Goal: Task Accomplishment & Management: Manage account settings

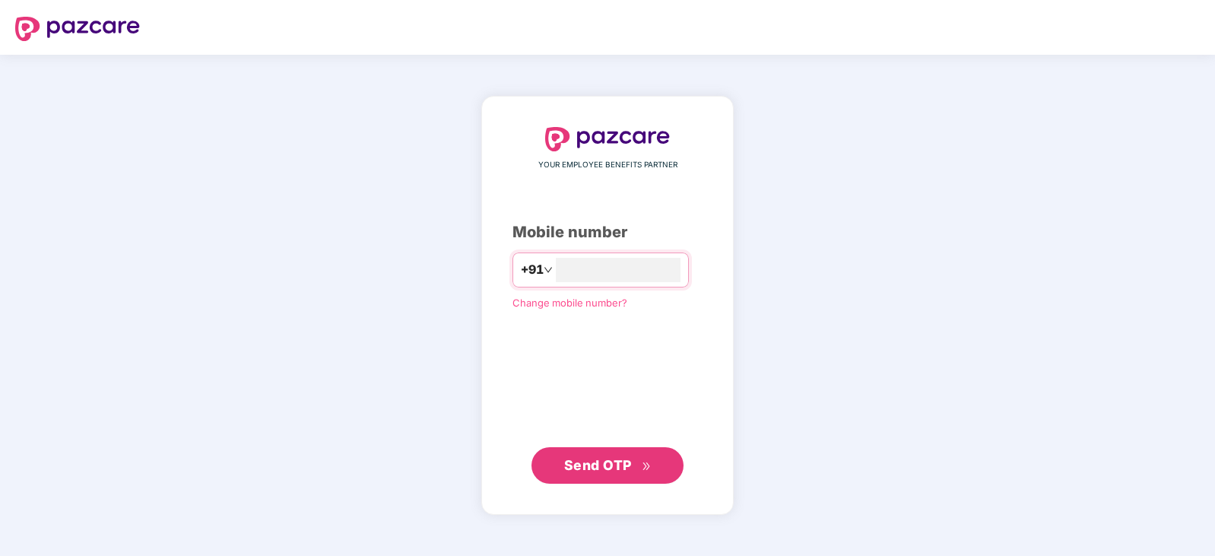
type input "**********"
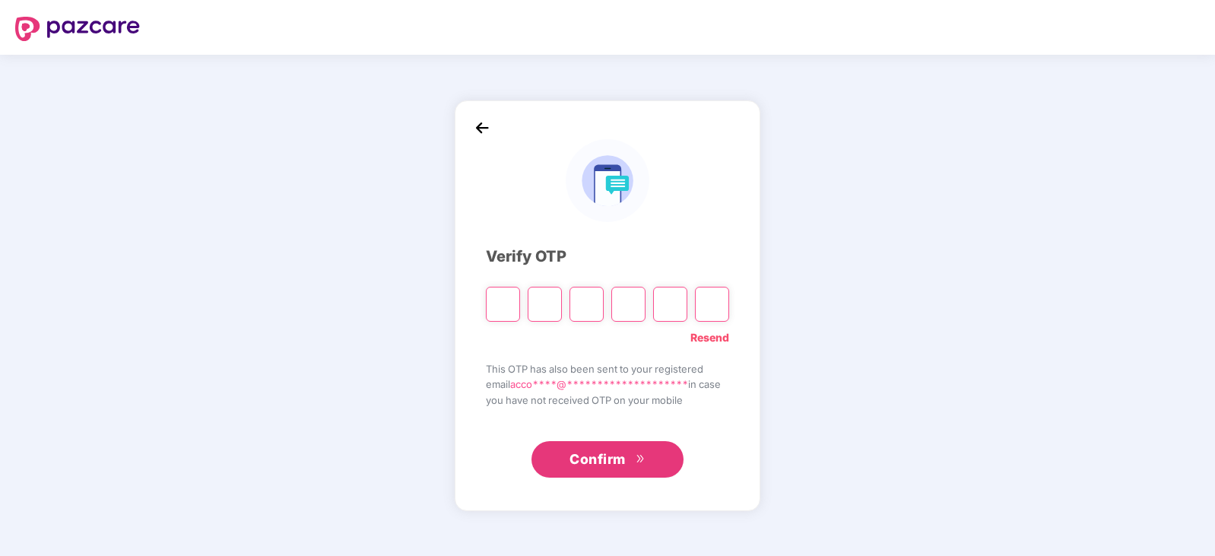
type input "*"
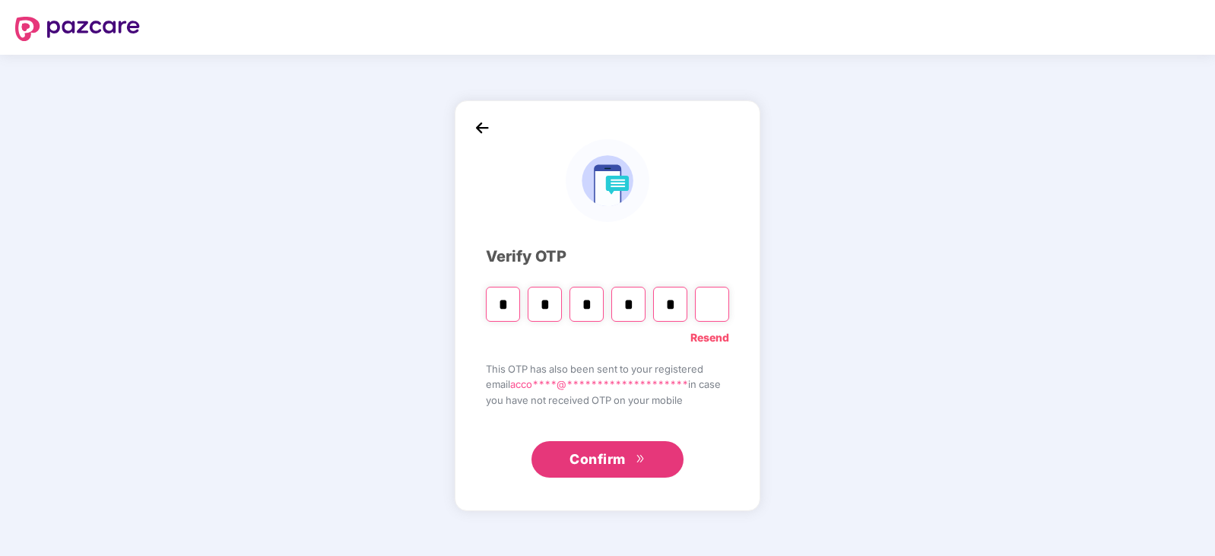
type input "*"
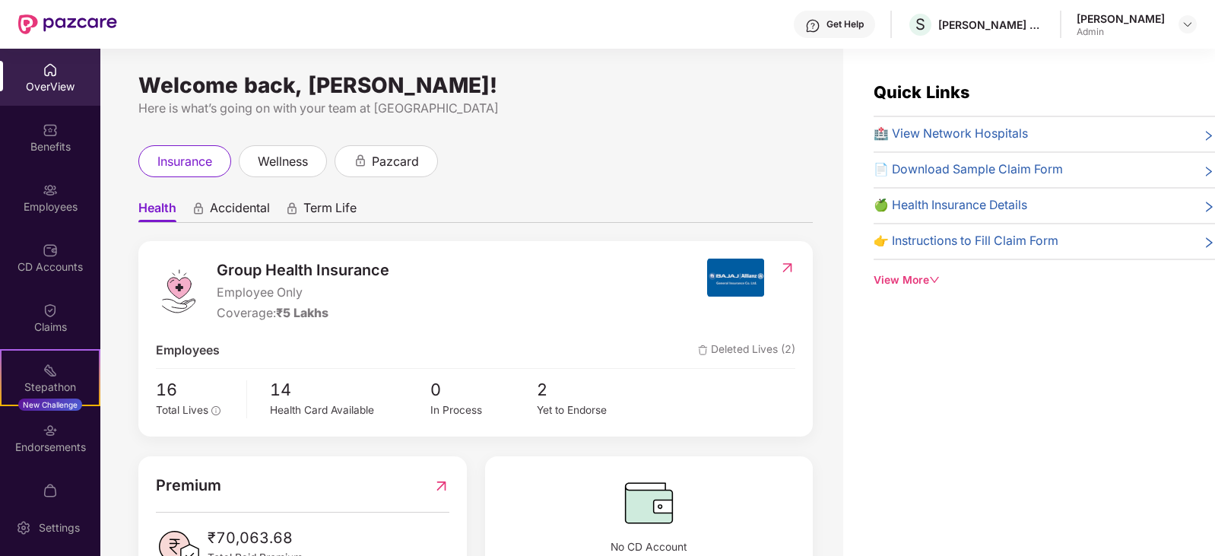
click at [1017, 172] on span "📄 Download Sample Claim Form" at bounding box center [968, 169] width 189 height 19
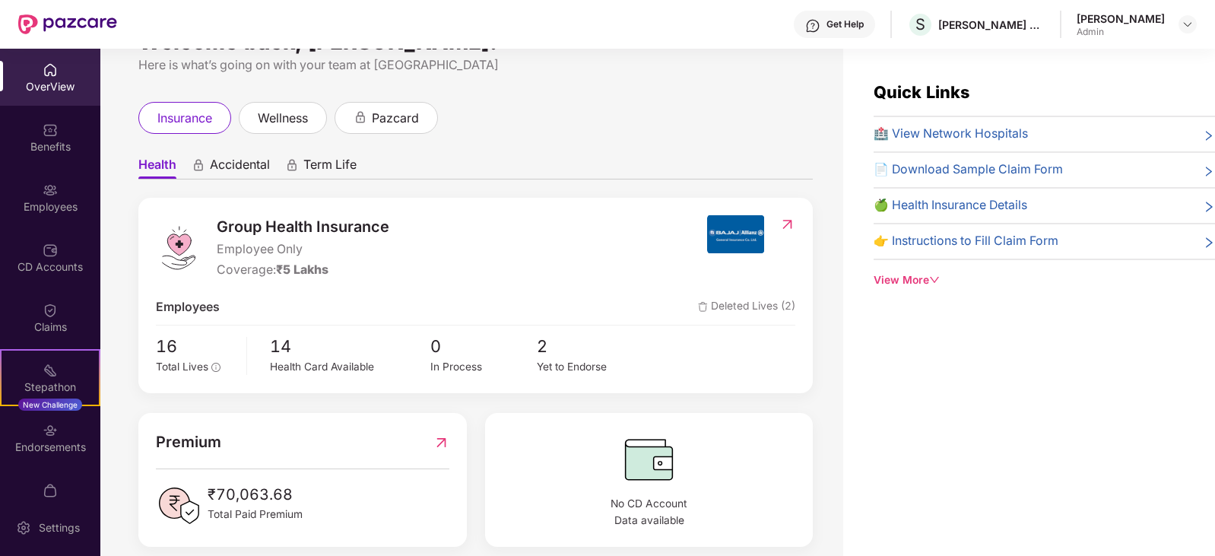
scroll to position [62, 0]
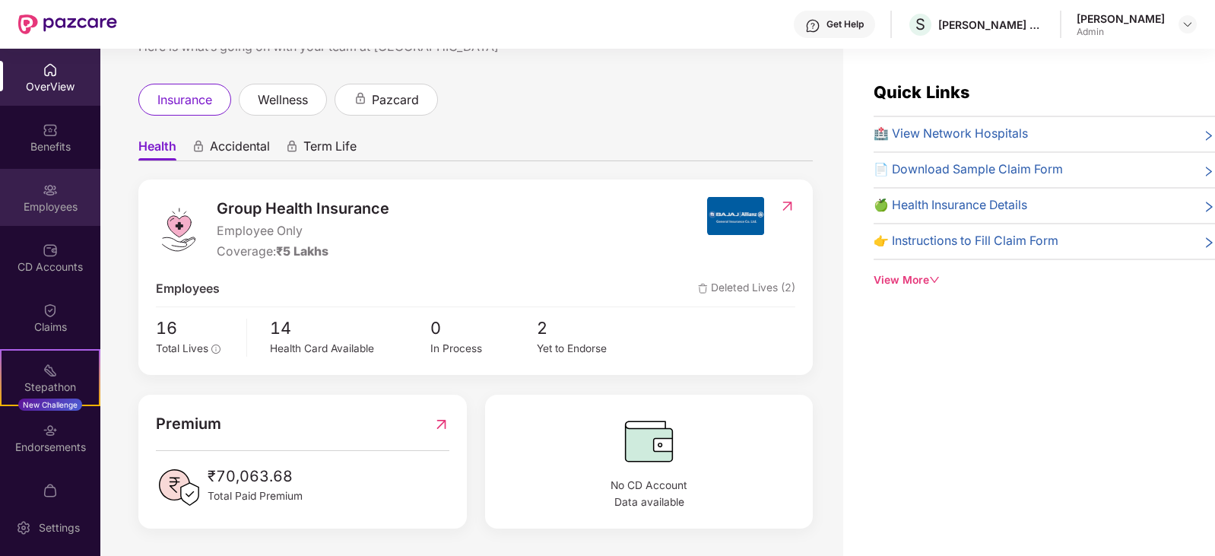
click at [71, 199] on div "Employees" at bounding box center [50, 206] width 100 height 15
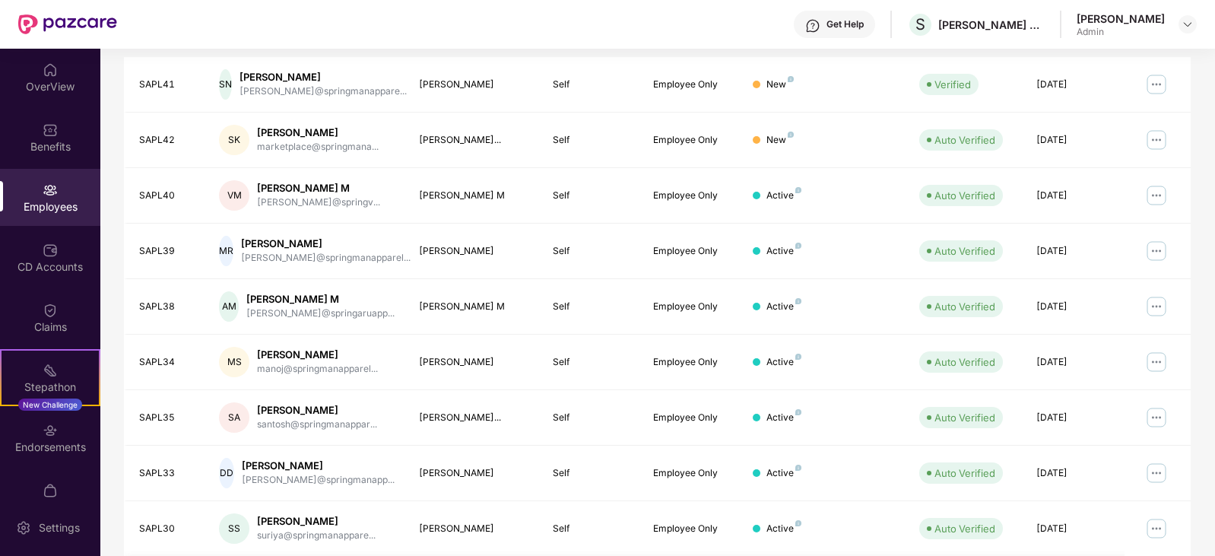
scroll to position [379, 0]
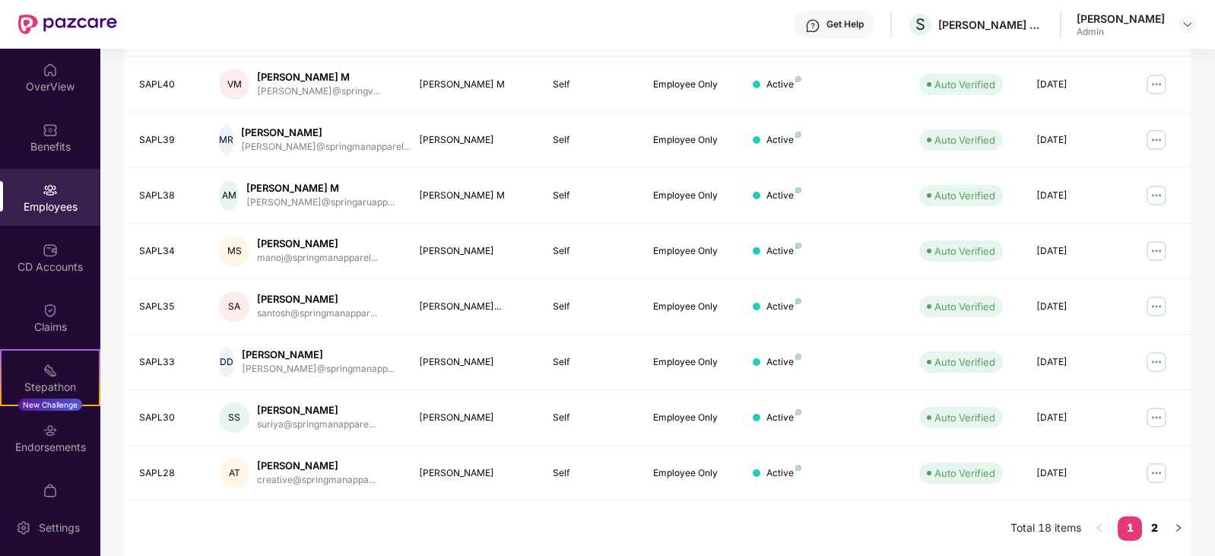
click at [1151, 530] on link "2" at bounding box center [1154, 527] width 24 height 23
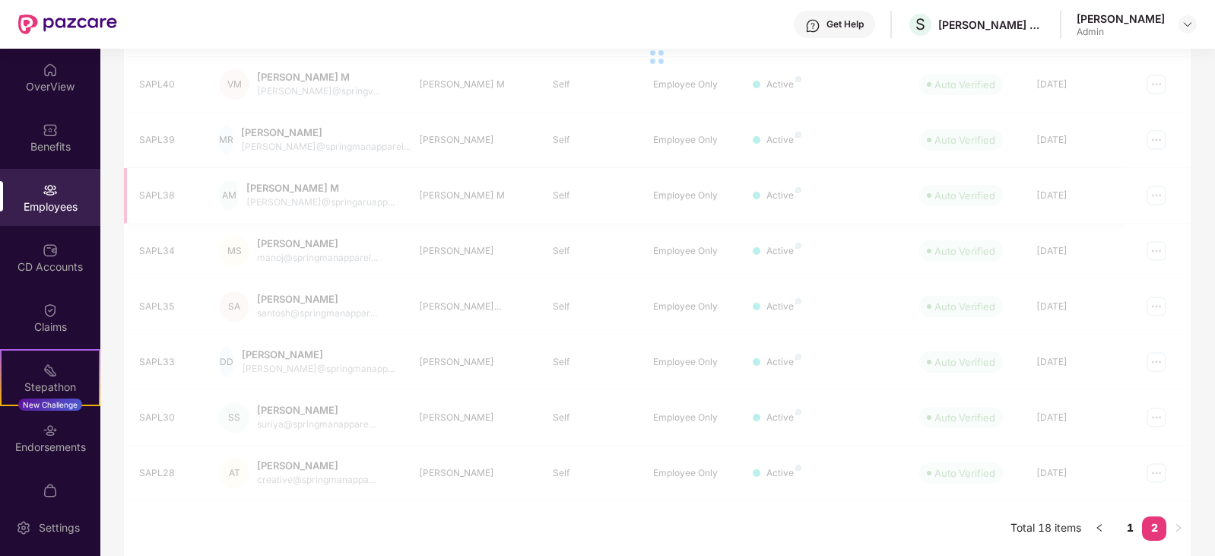
scroll to position [268, 0]
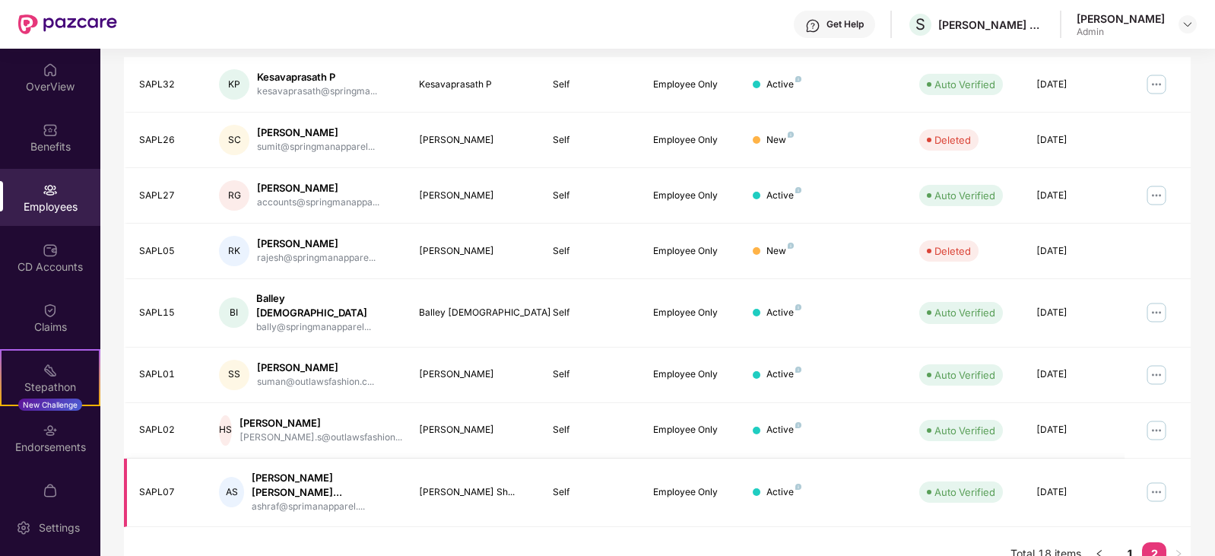
click at [1161, 480] on img at bounding box center [1157, 492] width 24 height 24
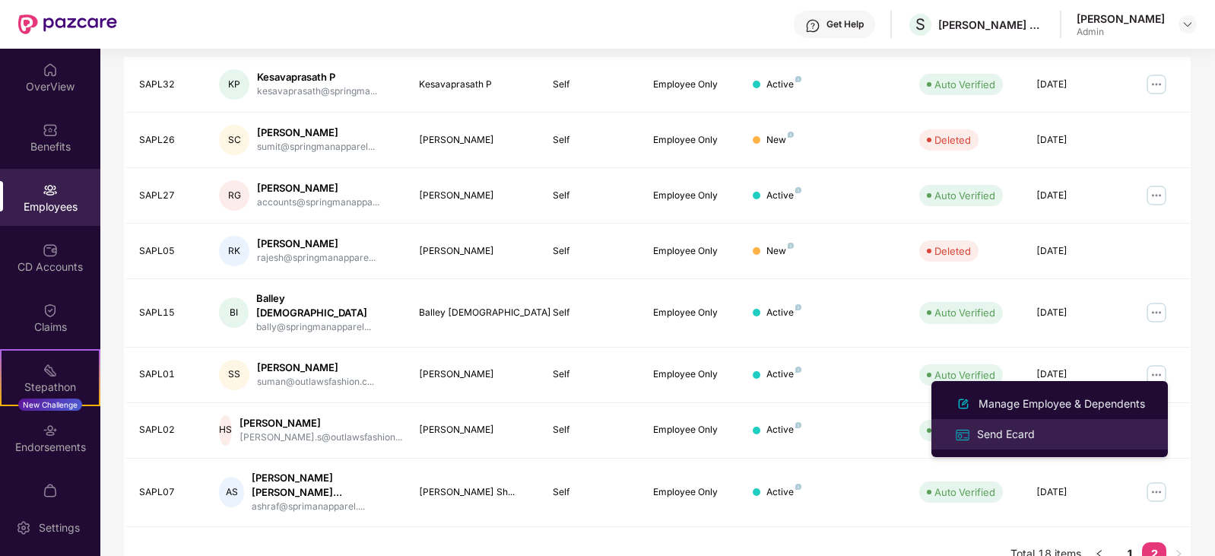
click at [1014, 440] on div "Send Ecard" at bounding box center [1006, 434] width 64 height 17
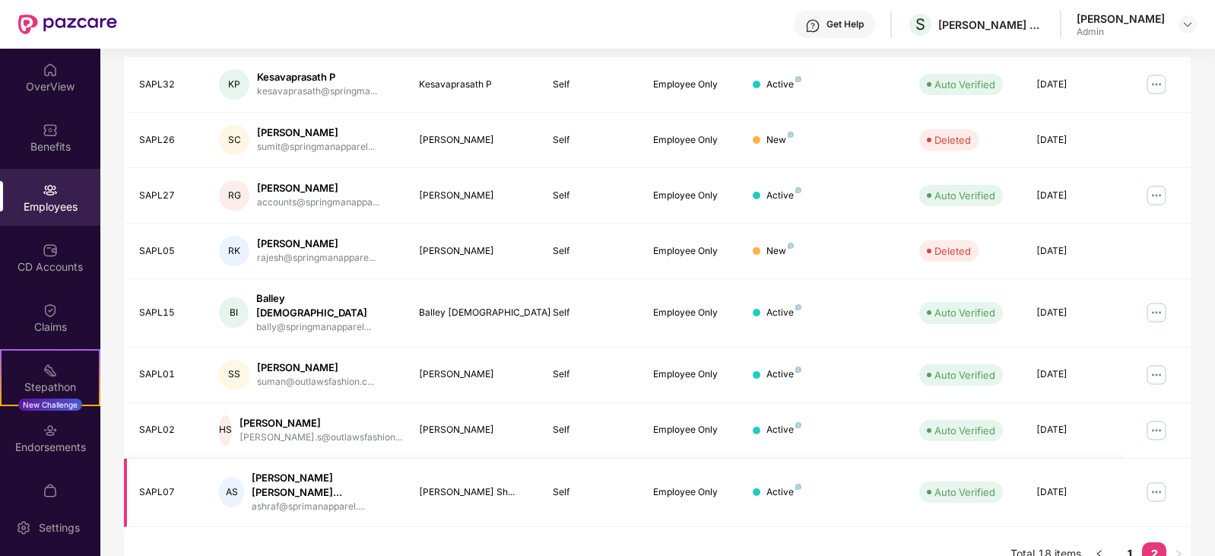
click at [1157, 480] on img at bounding box center [1157, 492] width 24 height 24
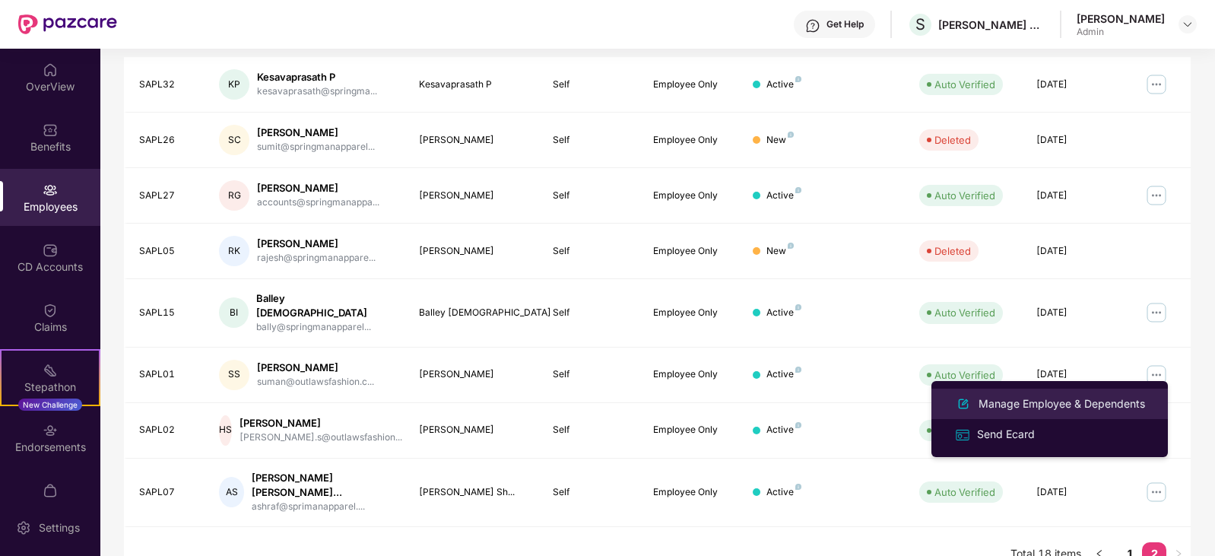
click at [1087, 408] on div "Manage Employee & Dependents" at bounding box center [1062, 403] width 173 height 17
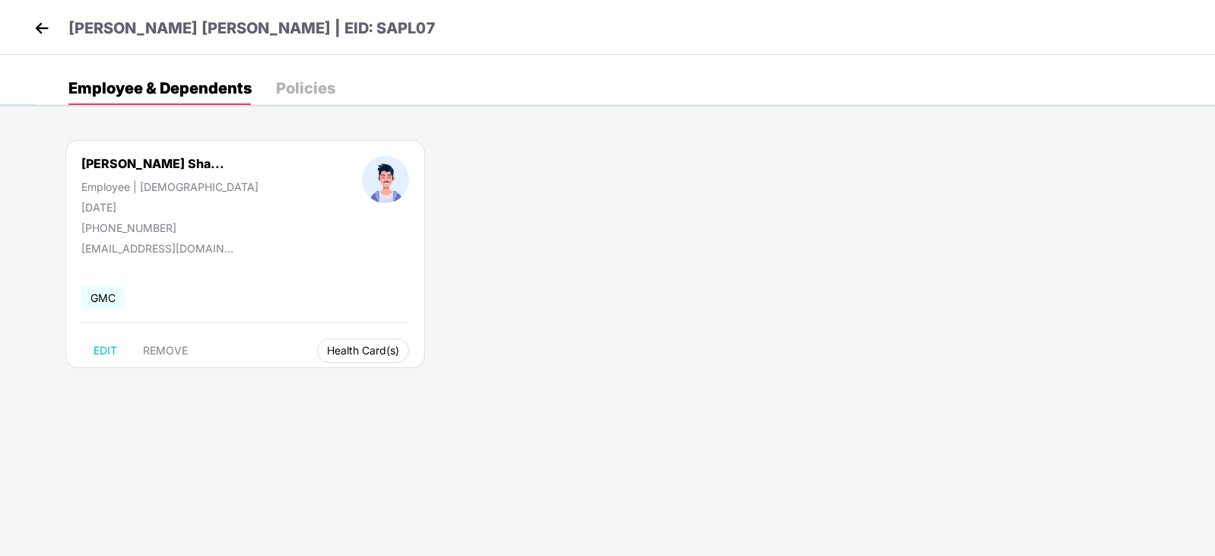
click at [327, 348] on span "Health Card(s)" at bounding box center [363, 351] width 72 height 8
click at [383, 386] on span "Health Insurance(Employee Only)" at bounding box center [387, 381] width 187 height 17
